Goal: Information Seeking & Learning: Find specific fact

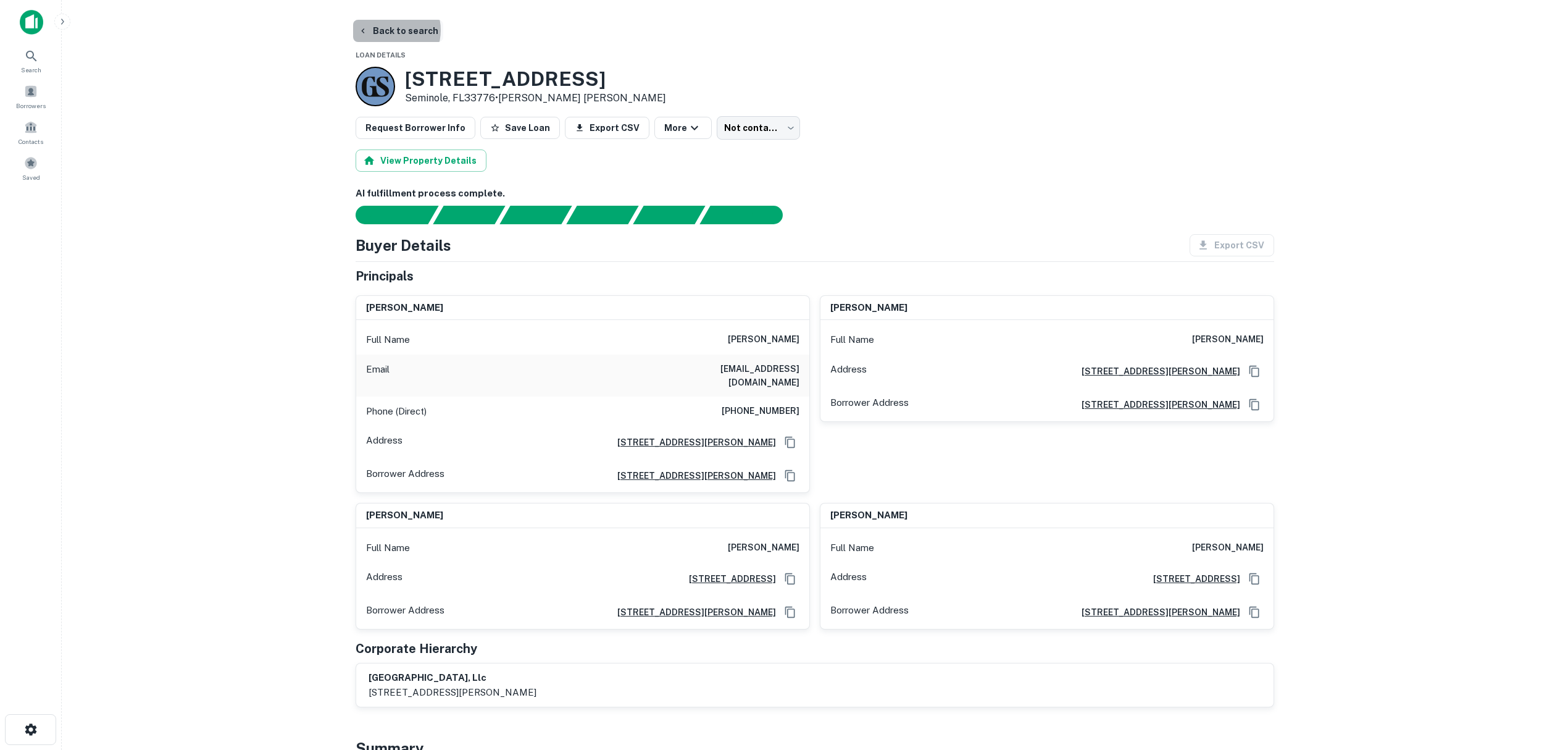
click at [391, 30] on button "Back to search" at bounding box center [398, 30] width 90 height 22
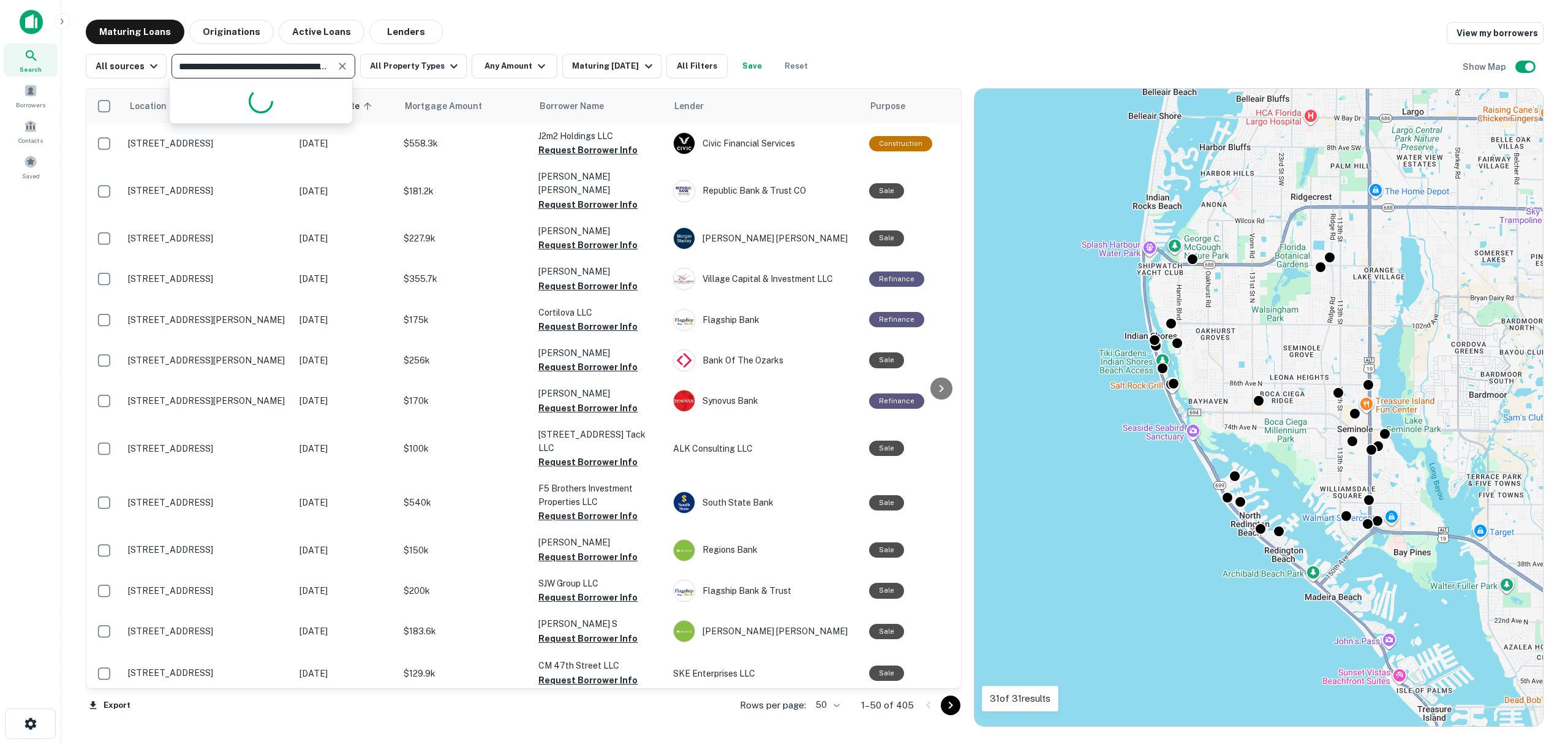
scroll to position [735, 0]
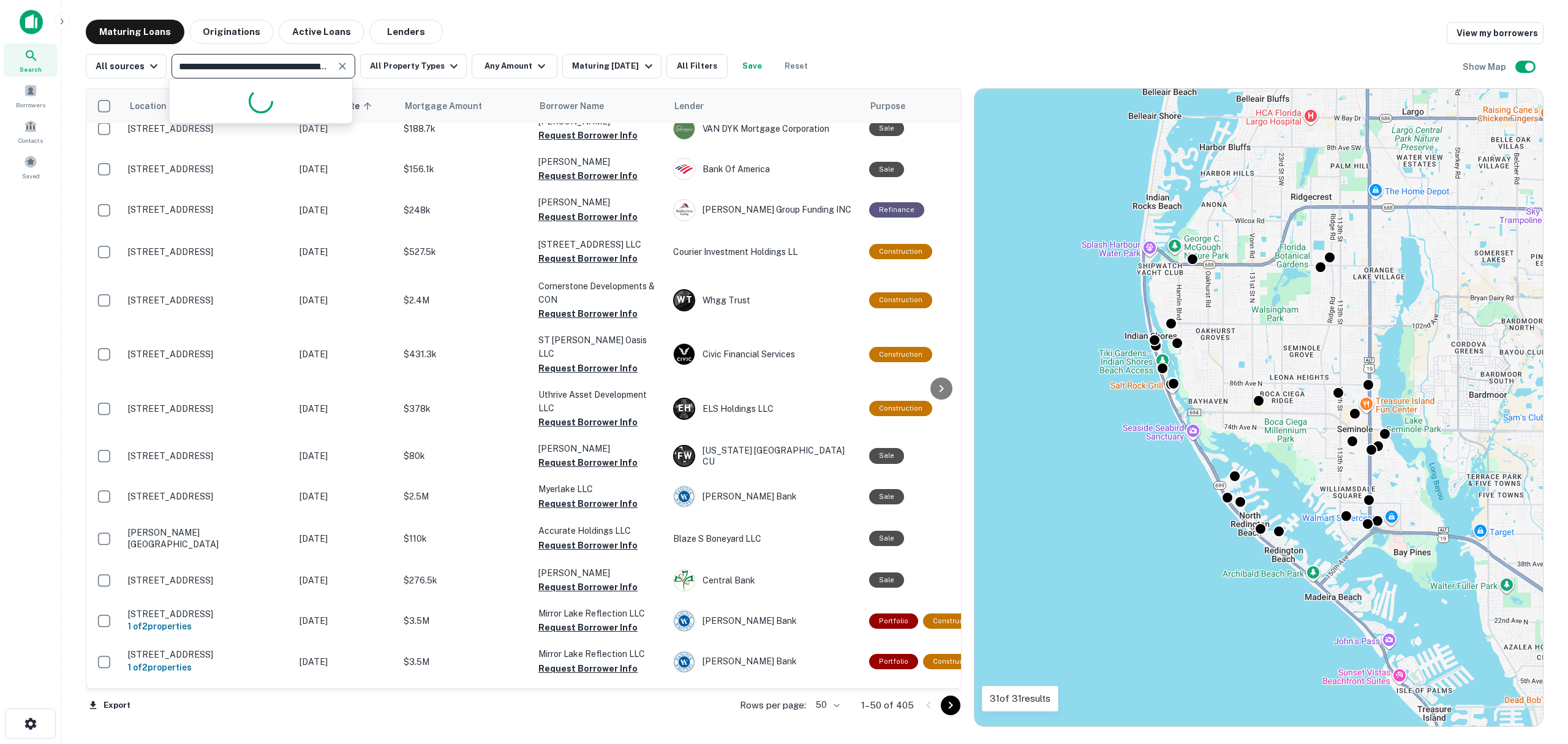
click at [342, 64] on icon "Clear" at bounding box center [342, 66] width 7 height 7
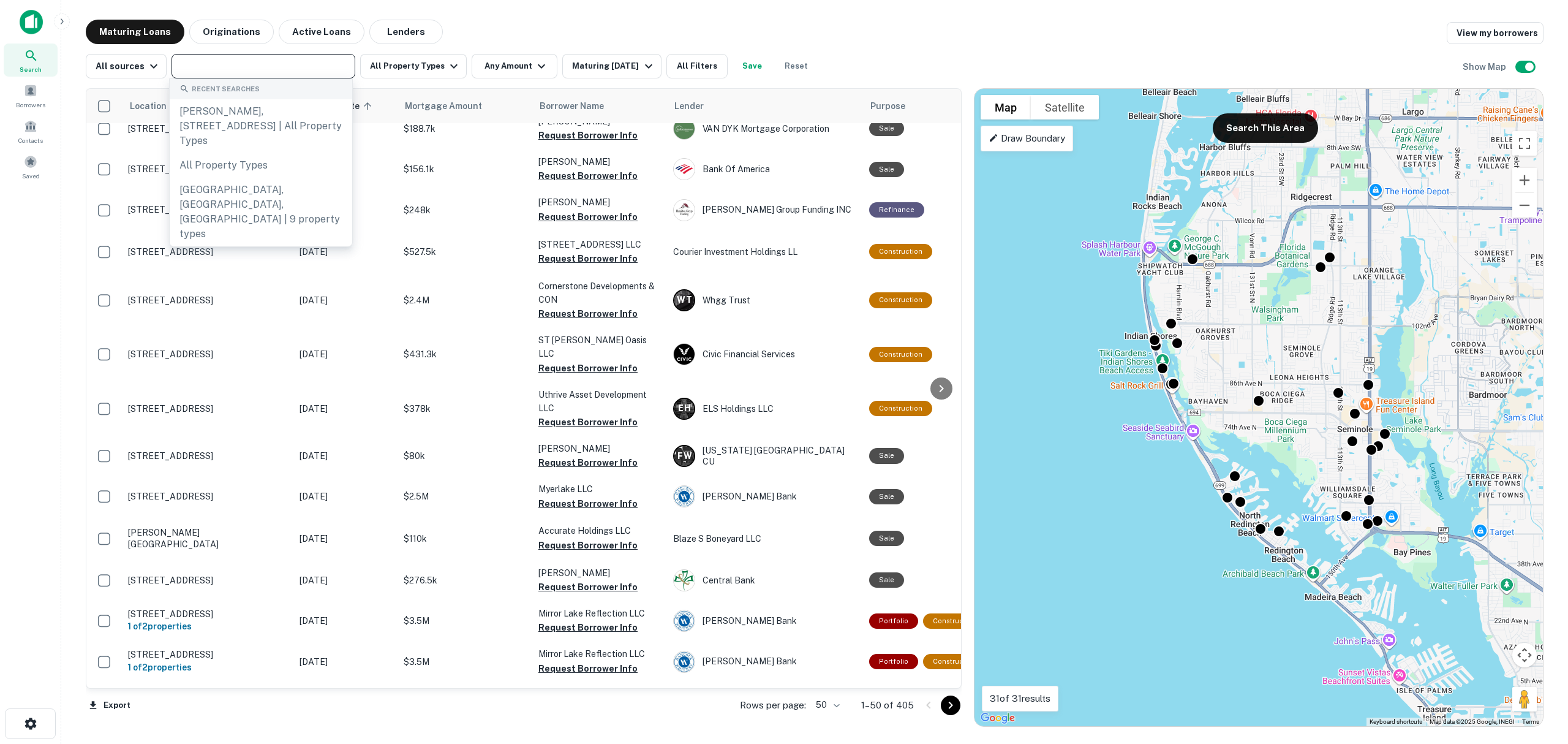
click at [221, 71] on input "text" at bounding box center [262, 66] width 174 height 17
type input "**********"
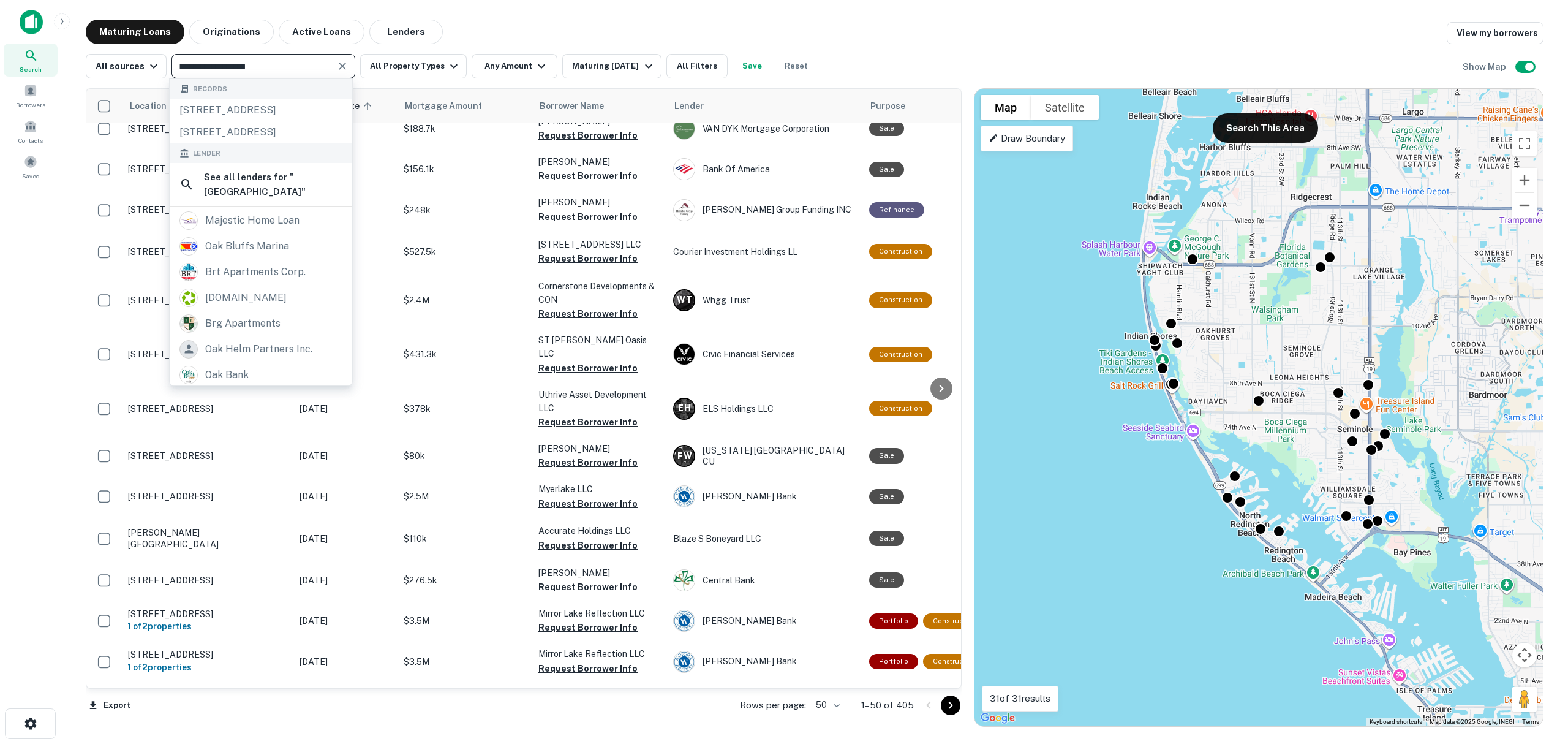
click at [339, 67] on icon "Clear" at bounding box center [342, 66] width 12 height 12
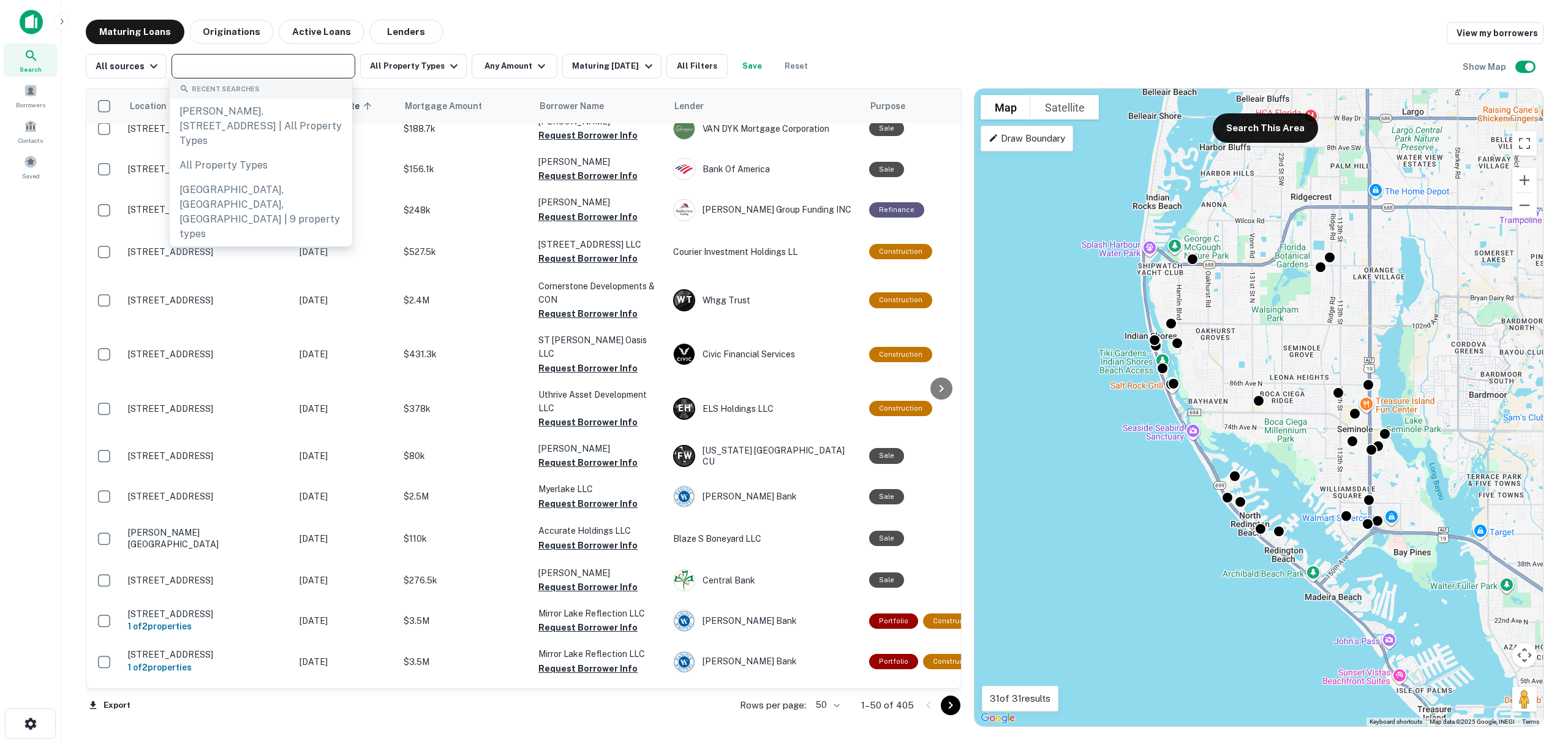
click at [228, 58] on input "text" at bounding box center [262, 66] width 174 height 17
type input "**********"
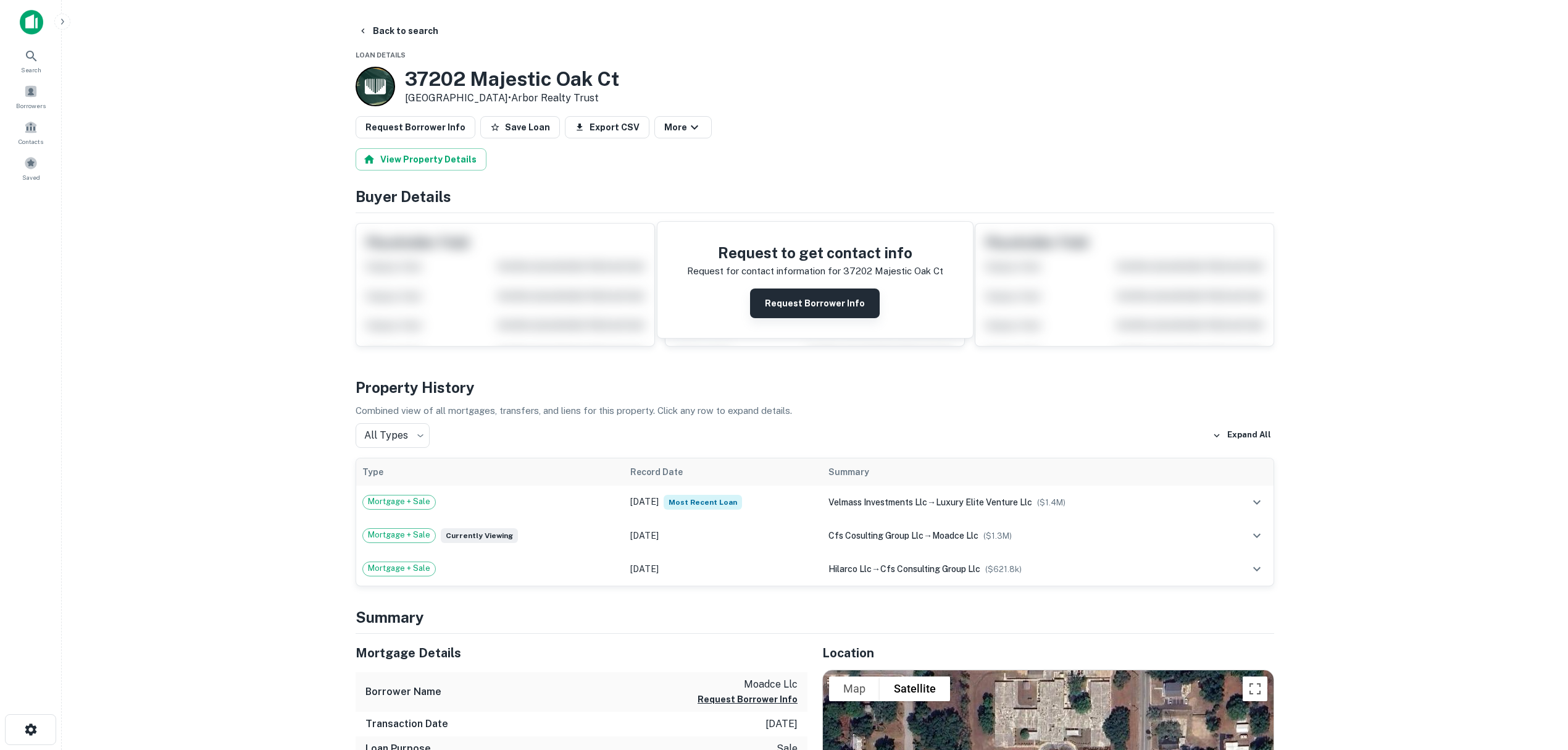
click at [820, 299] on button "Request Borrower Info" at bounding box center [814, 303] width 130 height 29
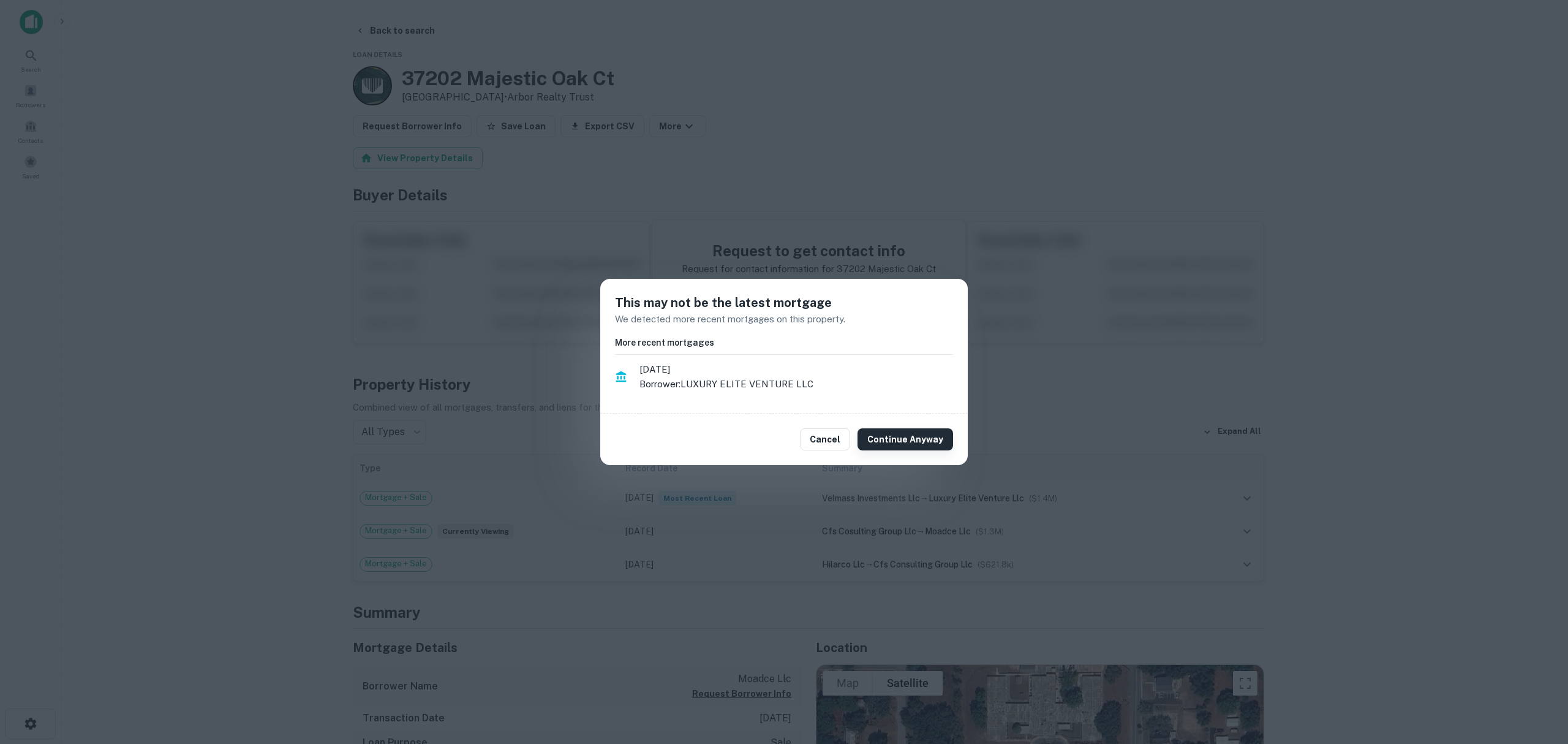
click at [889, 435] on button "Continue Anyway" at bounding box center [905, 439] width 96 height 22
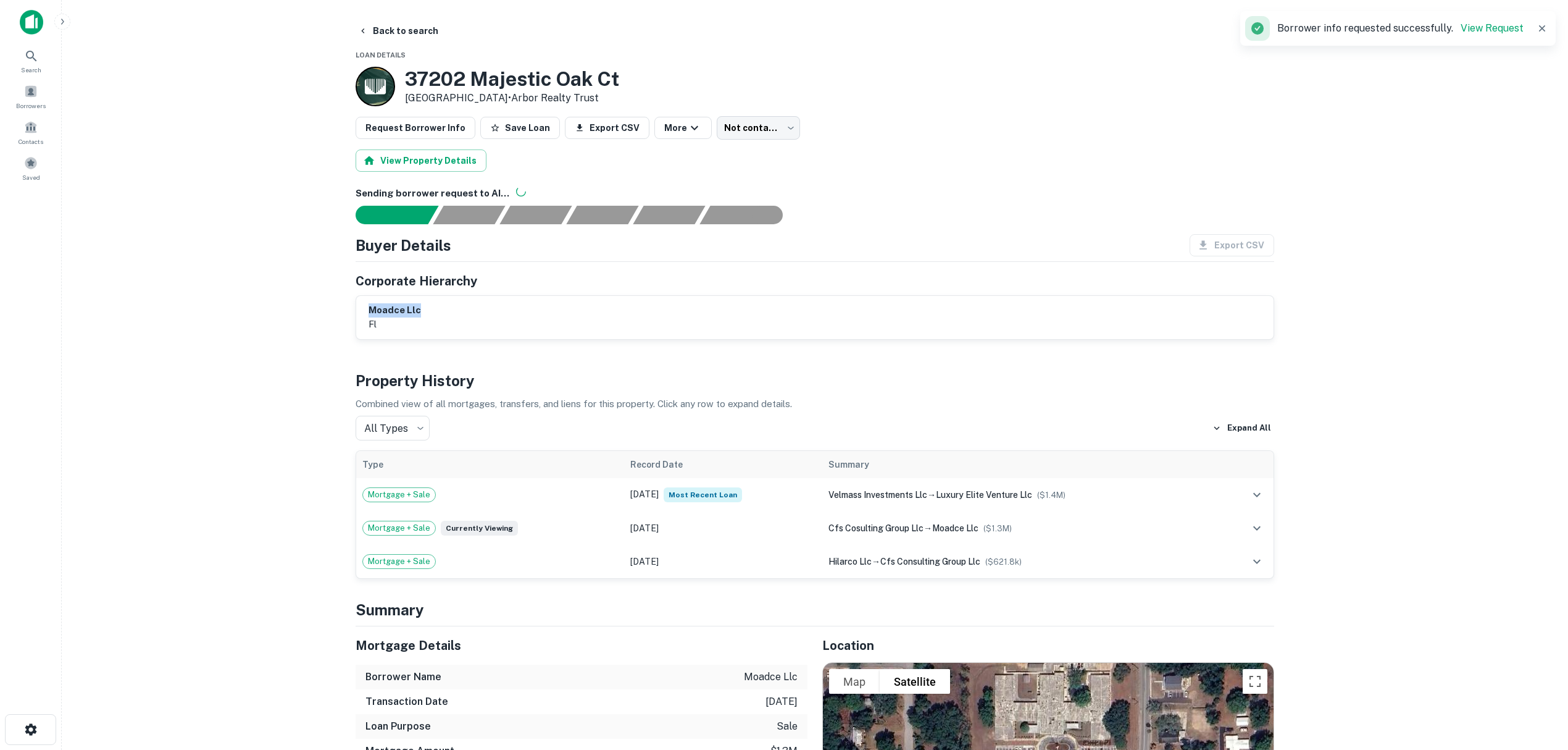
drag, startPoint x: 364, startPoint y: 309, endPoint x: 428, endPoint y: 317, distance: 64.5
click at [428, 317] on div "moadce llc fl" at bounding box center [815, 317] width 917 height 43
click at [275, 371] on main "Back to search Loan Details 37202 Majestic Oak Ct Dade City, FL33525 • Arbor Re…" at bounding box center [815, 375] width 1506 height 750
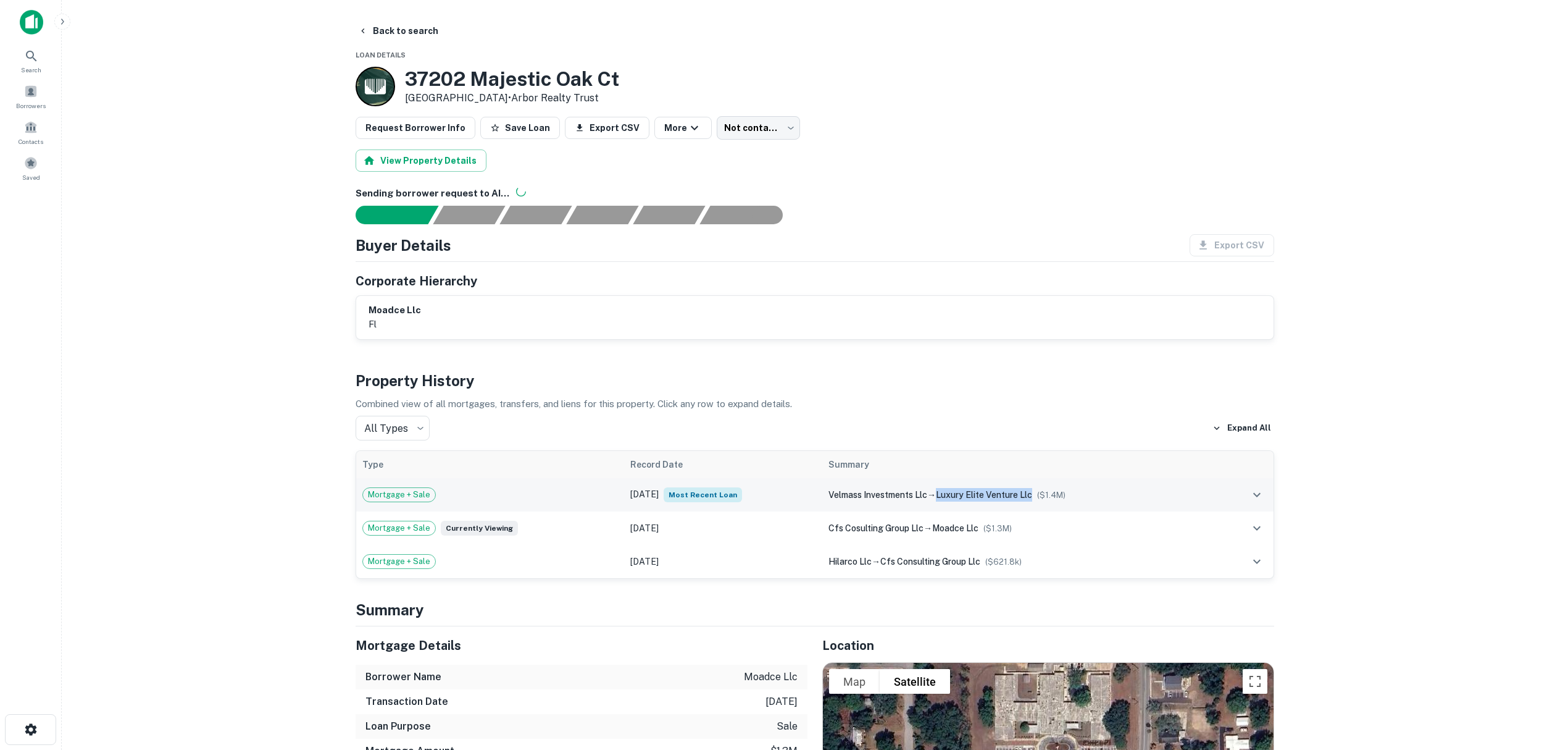
drag, startPoint x: 948, startPoint y: 496, endPoint x: 1043, endPoint y: 503, distance: 95.3
click at [1043, 501] on div "velmass investments llc → luxury elite venture llc ($ 1.4M )" at bounding box center [1021, 494] width 386 height 14
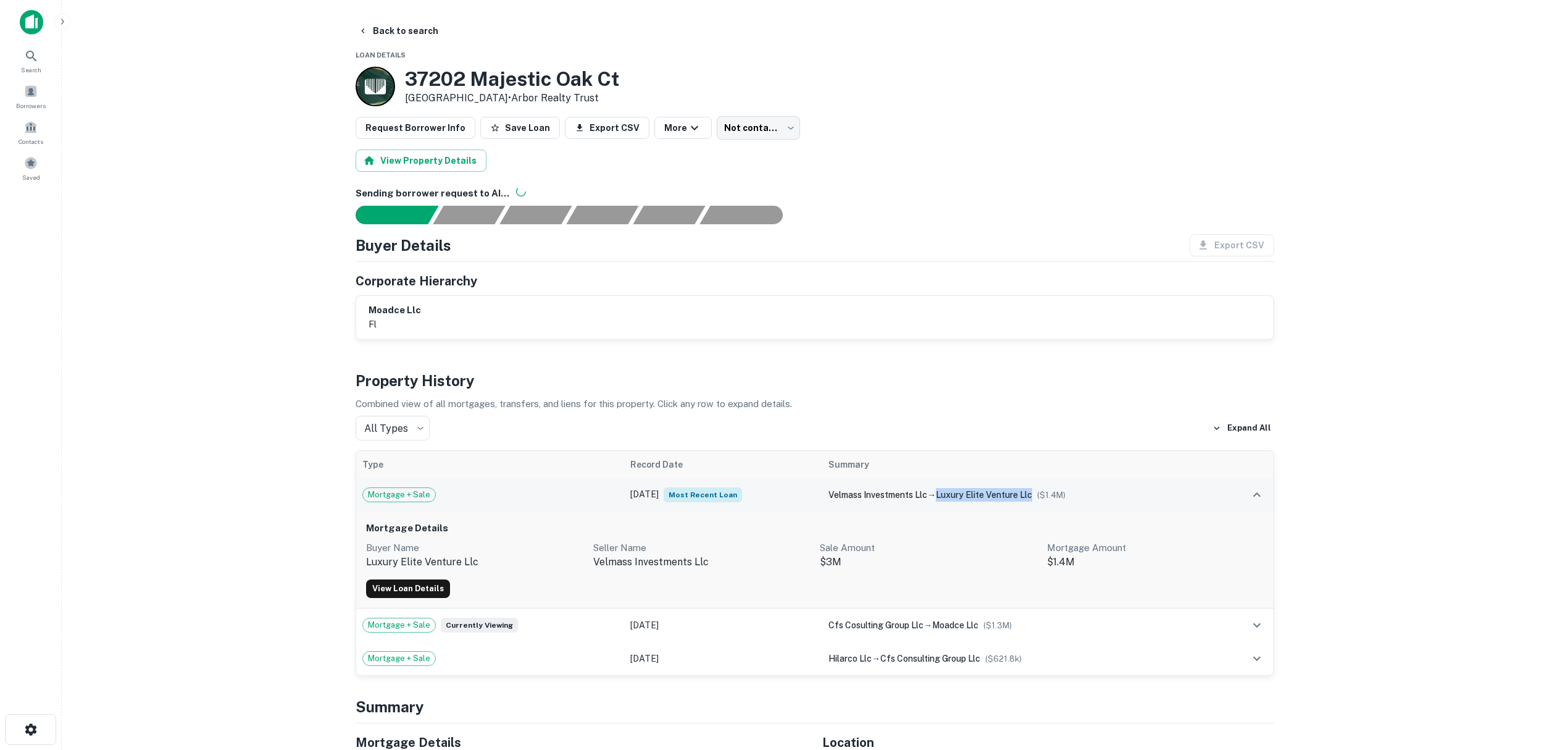
copy span "luxury elite venture llc"
